Goal: Information Seeking & Learning: Learn about a topic

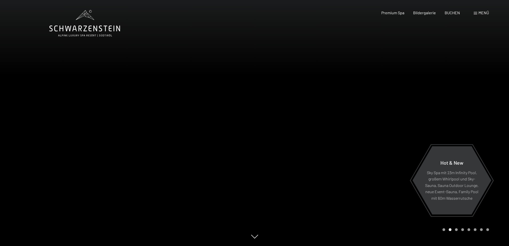
click at [123, 39] on div at bounding box center [127, 123] width 255 height 246
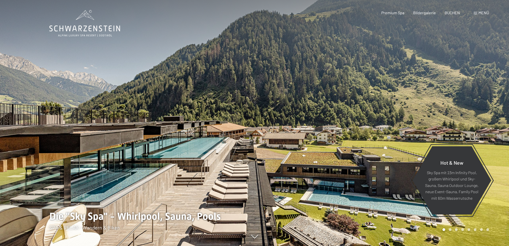
click at [479, 12] on span "Menü" at bounding box center [483, 12] width 11 height 5
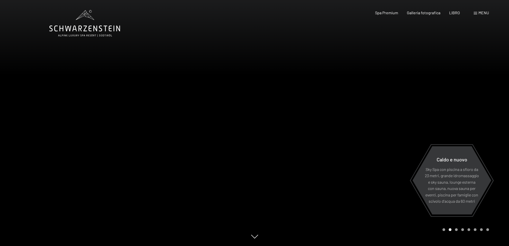
click at [485, 12] on font "menu" at bounding box center [483, 12] width 11 height 5
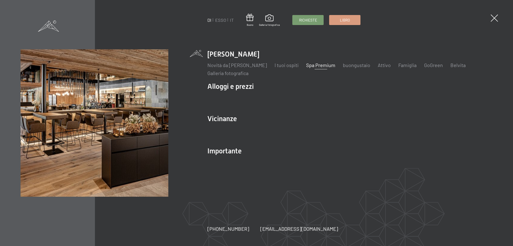
click at [308, 67] on font "Spa Premium" at bounding box center [320, 65] width 29 height 6
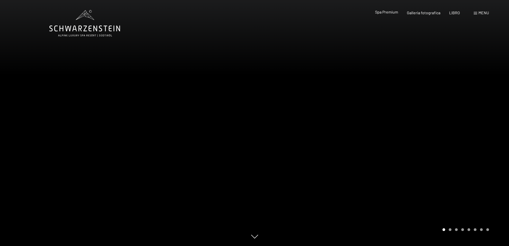
click at [395, 13] on font "Spa Premium" at bounding box center [386, 12] width 23 height 5
click at [480, 13] on font "menu" at bounding box center [483, 12] width 11 height 5
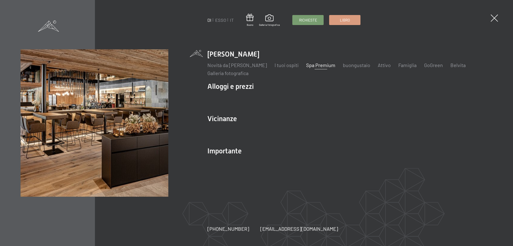
click at [454, 68] on li "Belvita" at bounding box center [457, 65] width 15 height 7
click at [451, 66] on font "Belvita" at bounding box center [457, 65] width 15 height 6
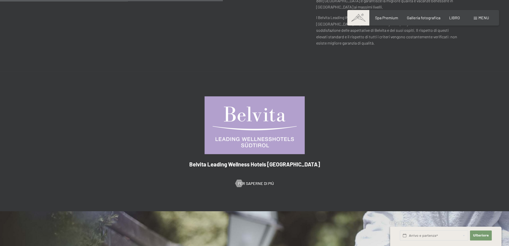
scroll to position [371, 0]
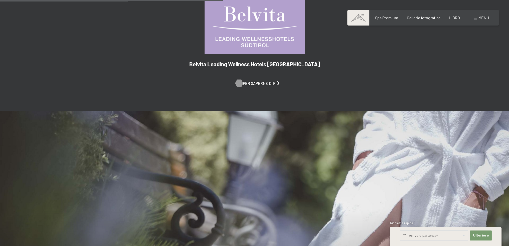
click at [260, 81] on font "Per saperne di più" at bounding box center [261, 83] width 36 height 5
